Goal: Task Accomplishment & Management: Manage account settings

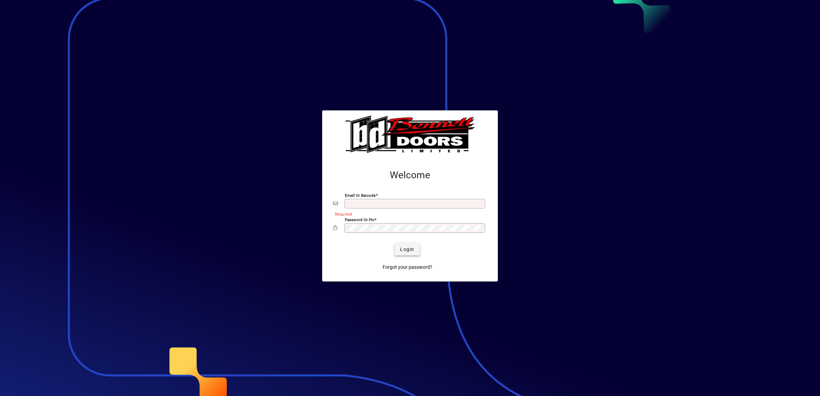
type input "**********"
click at [409, 247] on span "Login" at bounding box center [407, 249] width 14 height 7
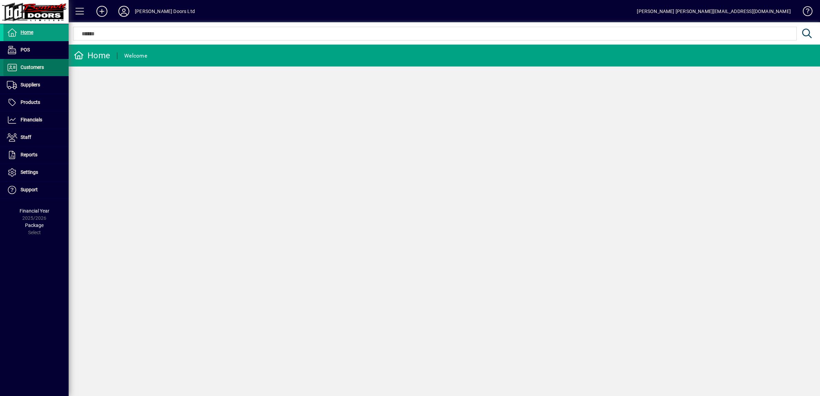
click at [38, 67] on span "Customers" at bounding box center [32, 66] width 23 height 5
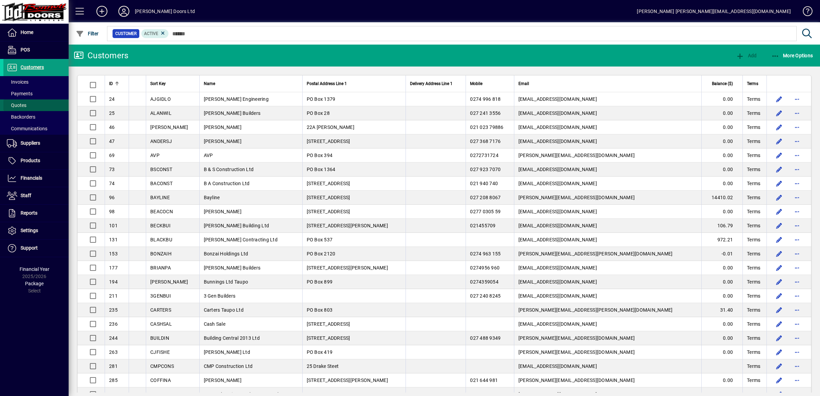
click at [25, 104] on span "Quotes" at bounding box center [17, 105] width 20 height 5
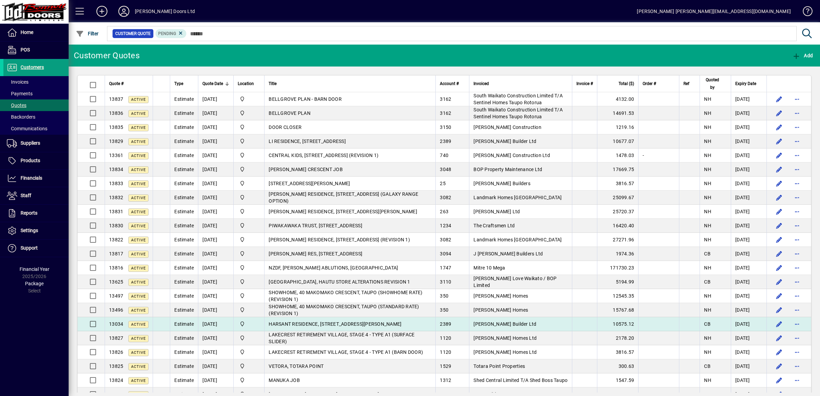
click at [359, 325] on span "HARSANT RESIDENCE, [STREET_ADDRESS][PERSON_NAME]" at bounding box center [335, 323] width 133 height 5
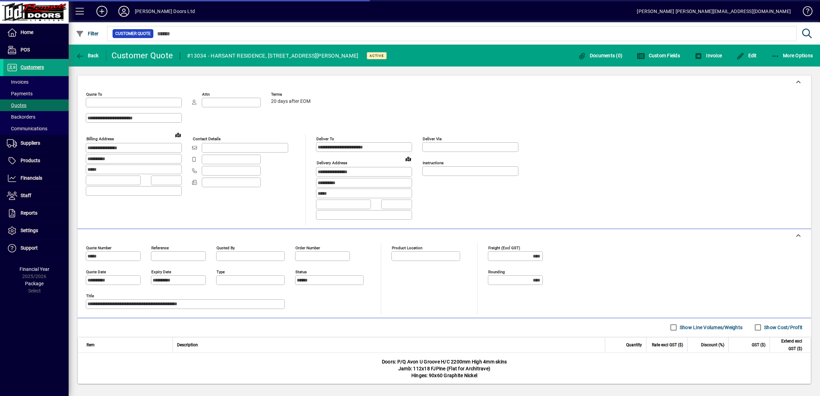
type input "**********"
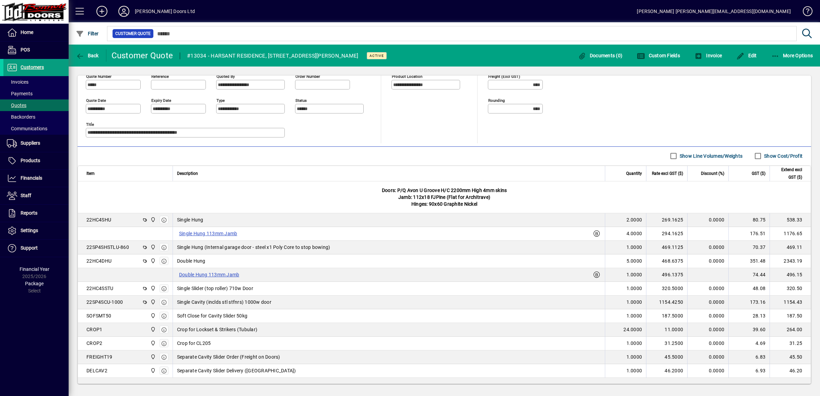
scroll to position [214, 0]
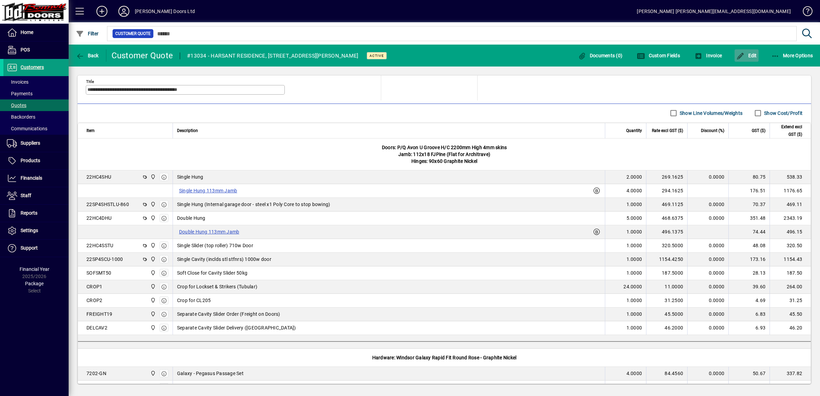
click at [747, 56] on span "Edit" at bounding box center [746, 55] width 21 height 5
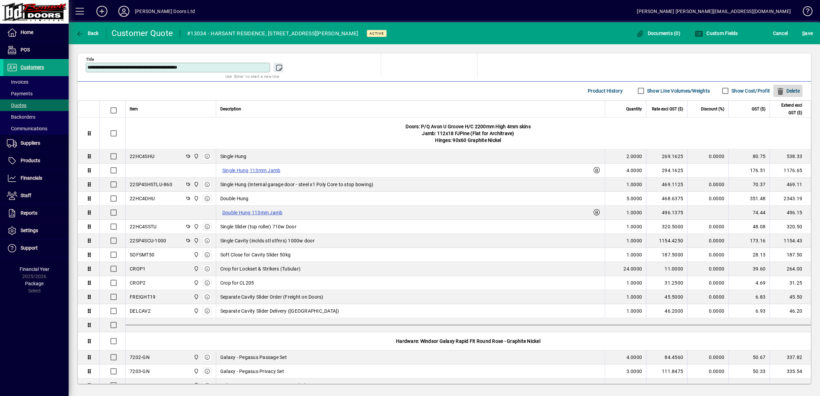
click at [784, 92] on span "Delete" at bounding box center [788, 90] width 24 height 11
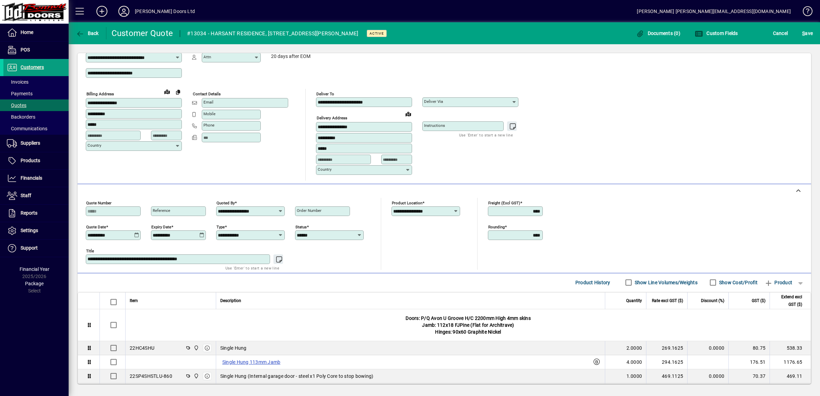
scroll to position [0, 0]
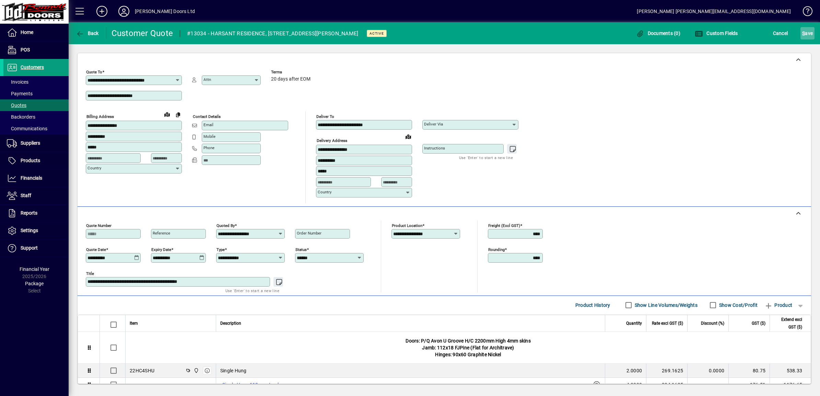
click at [804, 33] on span "S ave" at bounding box center [807, 33] width 11 height 11
